Goal: Task Accomplishment & Management: Manage account settings

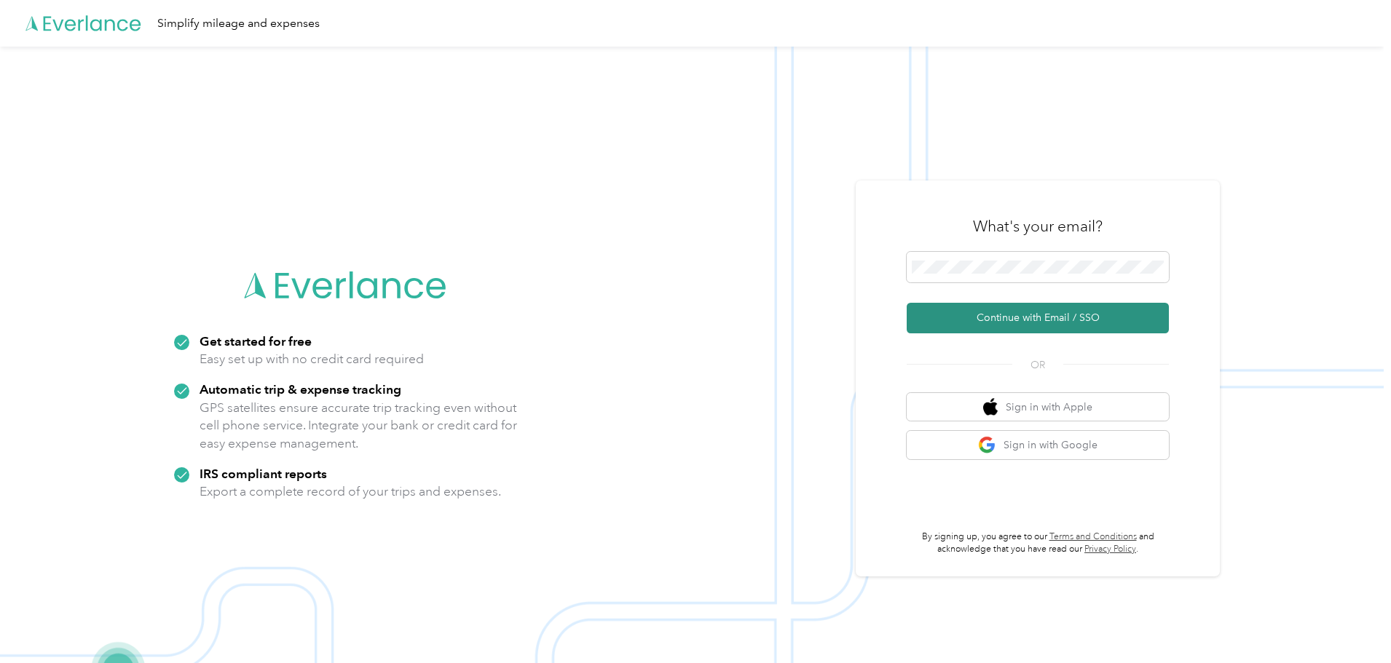
click at [1000, 316] on button "Continue with Email / SSO" at bounding box center [1037, 318] width 262 height 31
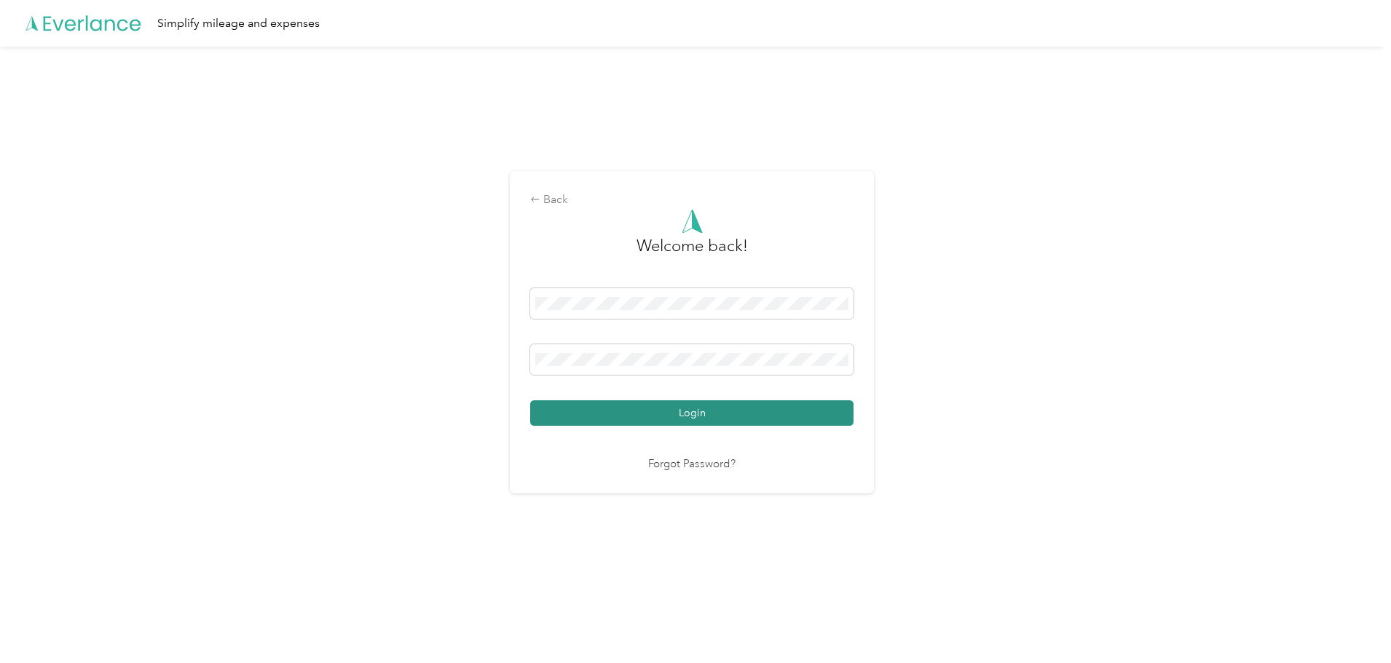
click at [667, 420] on button "Login" at bounding box center [691, 412] width 323 height 25
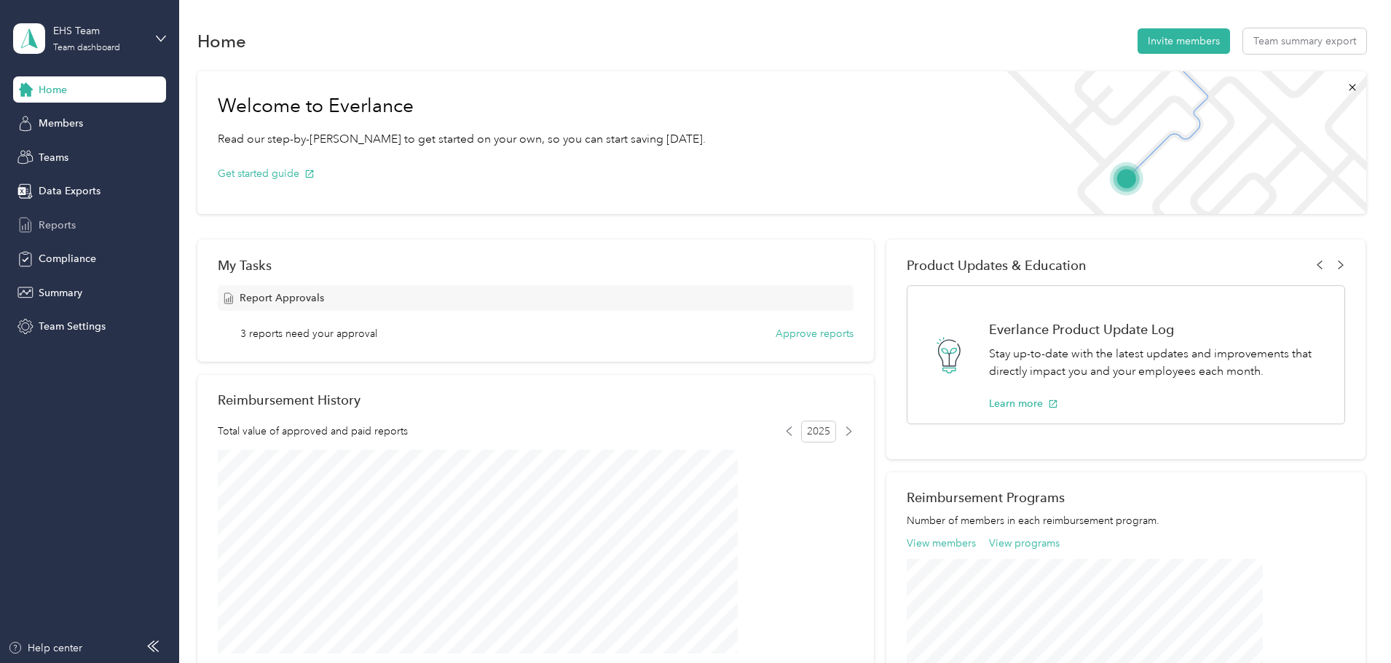
click at [60, 218] on span "Reports" at bounding box center [57, 225] width 37 height 15
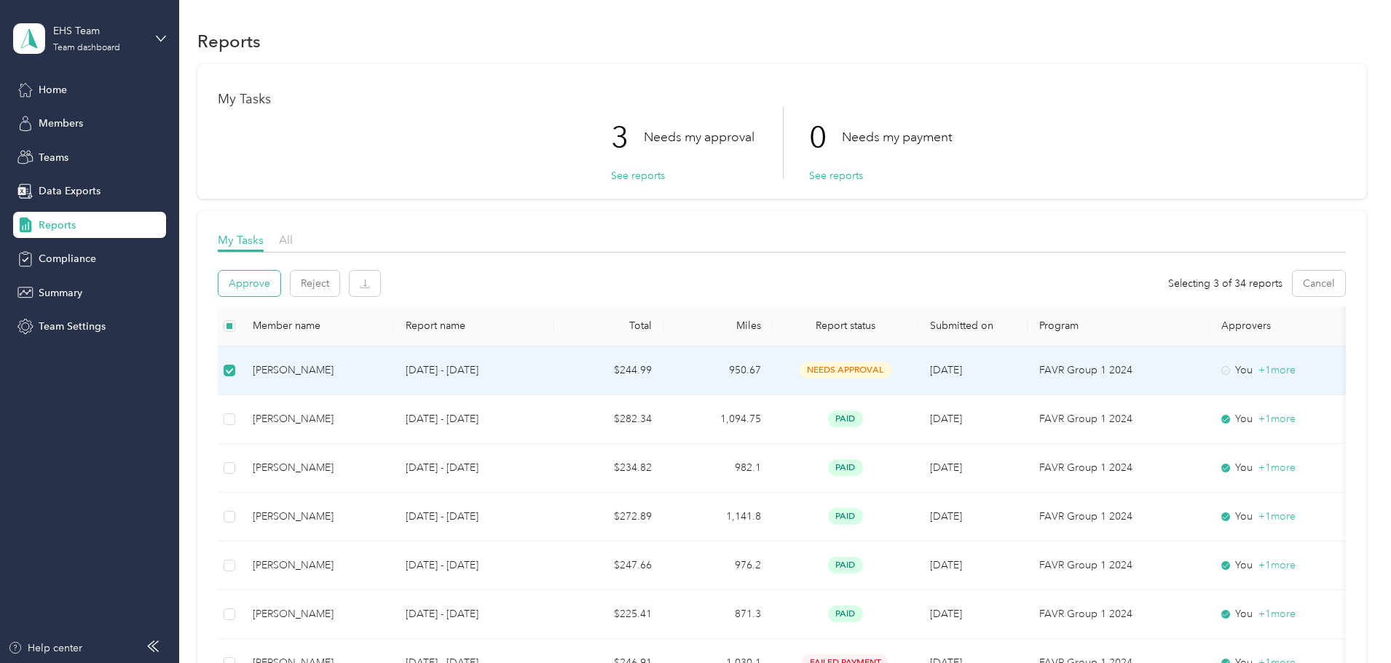
click at [280, 280] on button "Approve" at bounding box center [249, 283] width 62 height 25
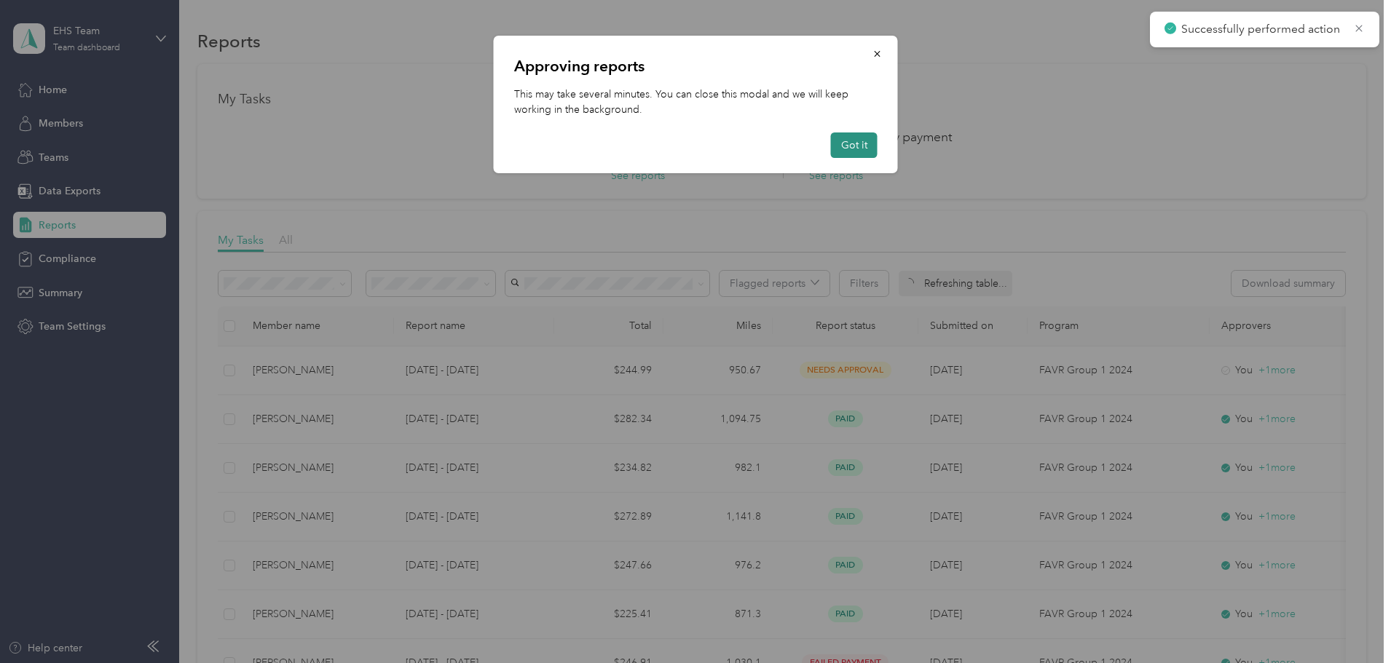
click at [867, 155] on button "Got it" at bounding box center [854, 145] width 47 height 25
